Goal: Task Accomplishment & Management: Manage account settings

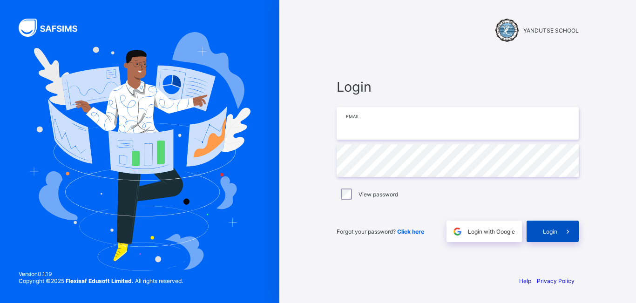
type input "**********"
click at [567, 232] on icon at bounding box center [568, 231] width 10 height 9
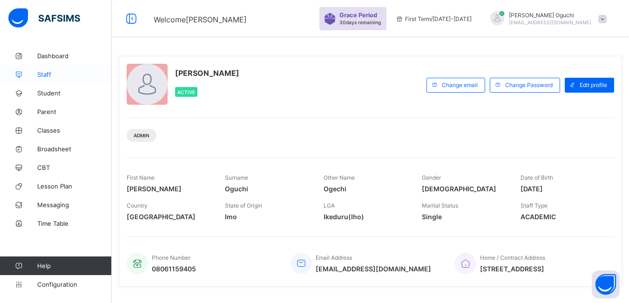
click at [43, 74] on span "Staff" at bounding box center [74, 74] width 74 height 7
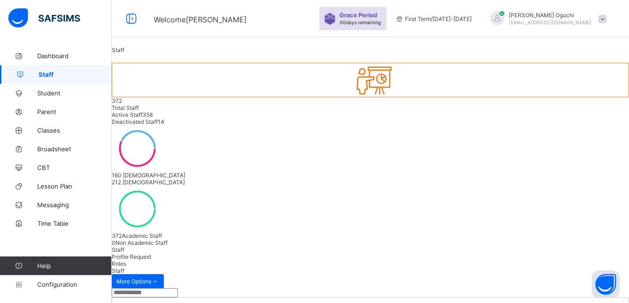
drag, startPoint x: 185, startPoint y: 177, endPoint x: 190, endPoint y: 179, distance: 5.9
click at [151, 253] on span "Profile Request" at bounding box center [132, 256] width 40 height 7
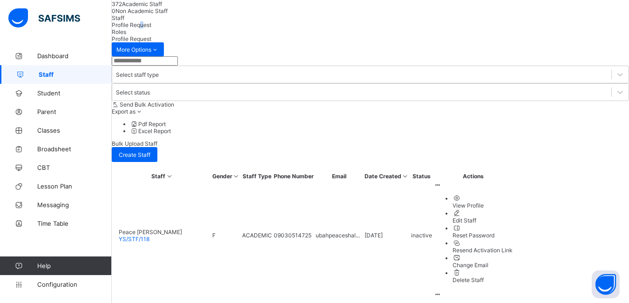
scroll to position [233, 0]
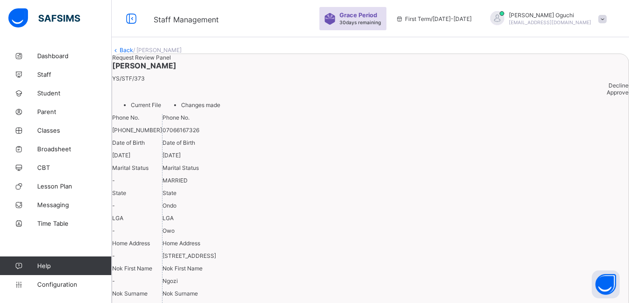
click at [585, 96] on div "Approve" at bounding box center [370, 92] width 516 height 7
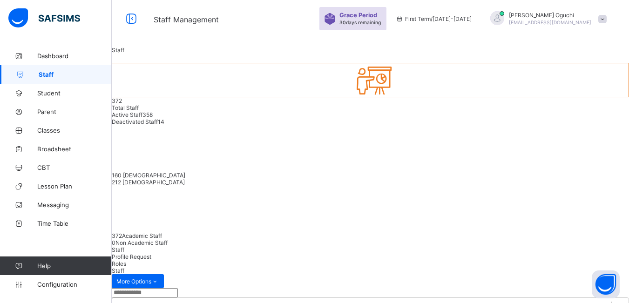
scroll to position [117, 0]
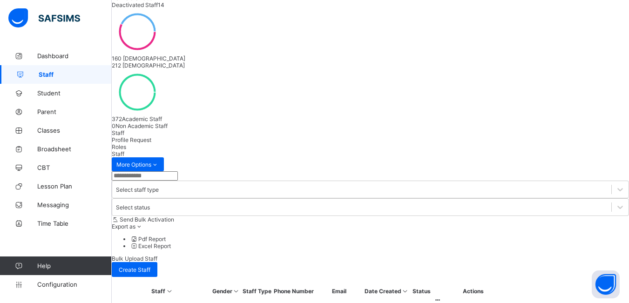
click at [151, 136] on span "Profile Request" at bounding box center [132, 139] width 40 height 7
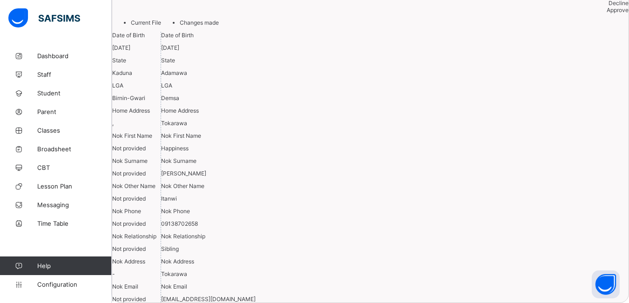
scroll to position [117, 0]
click at [606, 13] on span "Approve" at bounding box center [617, 10] width 22 height 7
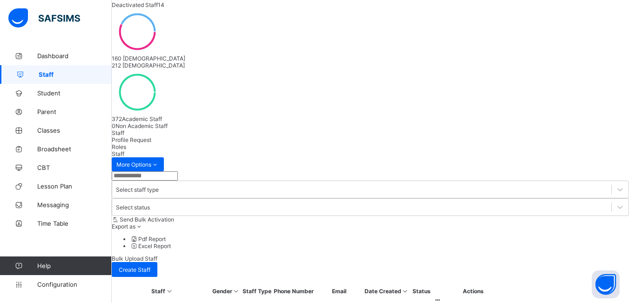
click at [126, 143] on span "Roles" at bounding box center [119, 146] width 14 height 7
click at [151, 136] on span "Profile Request" at bounding box center [132, 139] width 40 height 7
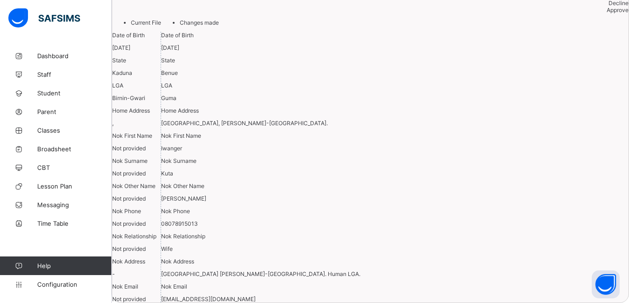
click at [580, 13] on div "Approve" at bounding box center [370, 10] width 516 height 7
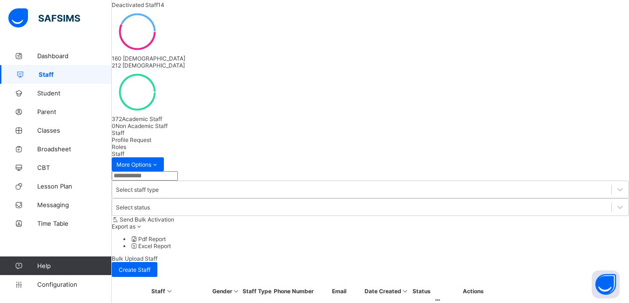
click at [151, 136] on span "Profile Request" at bounding box center [132, 139] width 40 height 7
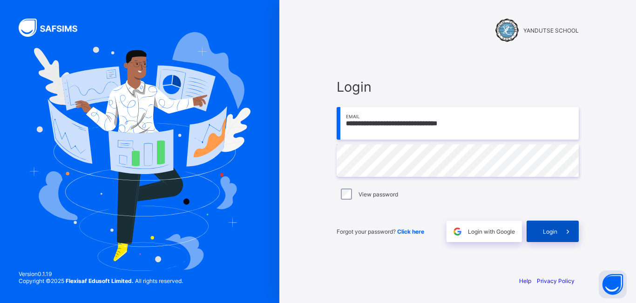
click at [558, 234] on span at bounding box center [567, 231] width 21 height 21
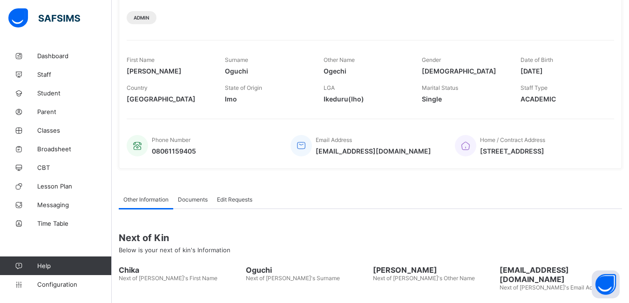
scroll to position [180, 0]
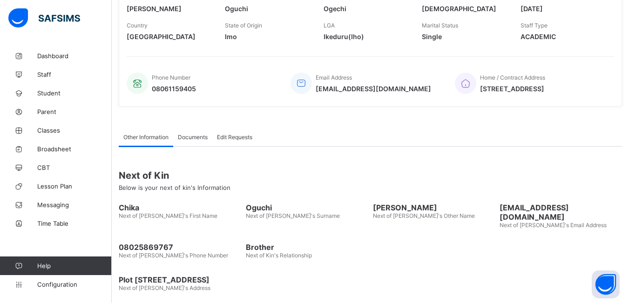
drag, startPoint x: 357, startPoint y: 92, endPoint x: 346, endPoint y: 89, distance: 11.5
click at [357, 90] on span "[EMAIL_ADDRESS][DOMAIN_NAME]" at bounding box center [373, 89] width 115 height 8
drag, startPoint x: 345, startPoint y: 172, endPoint x: 330, endPoint y: 167, distance: 15.3
click at [344, 172] on span "Next of Kin" at bounding box center [370, 175] width 503 height 11
